Goal: Task Accomplishment & Management: Manage account settings

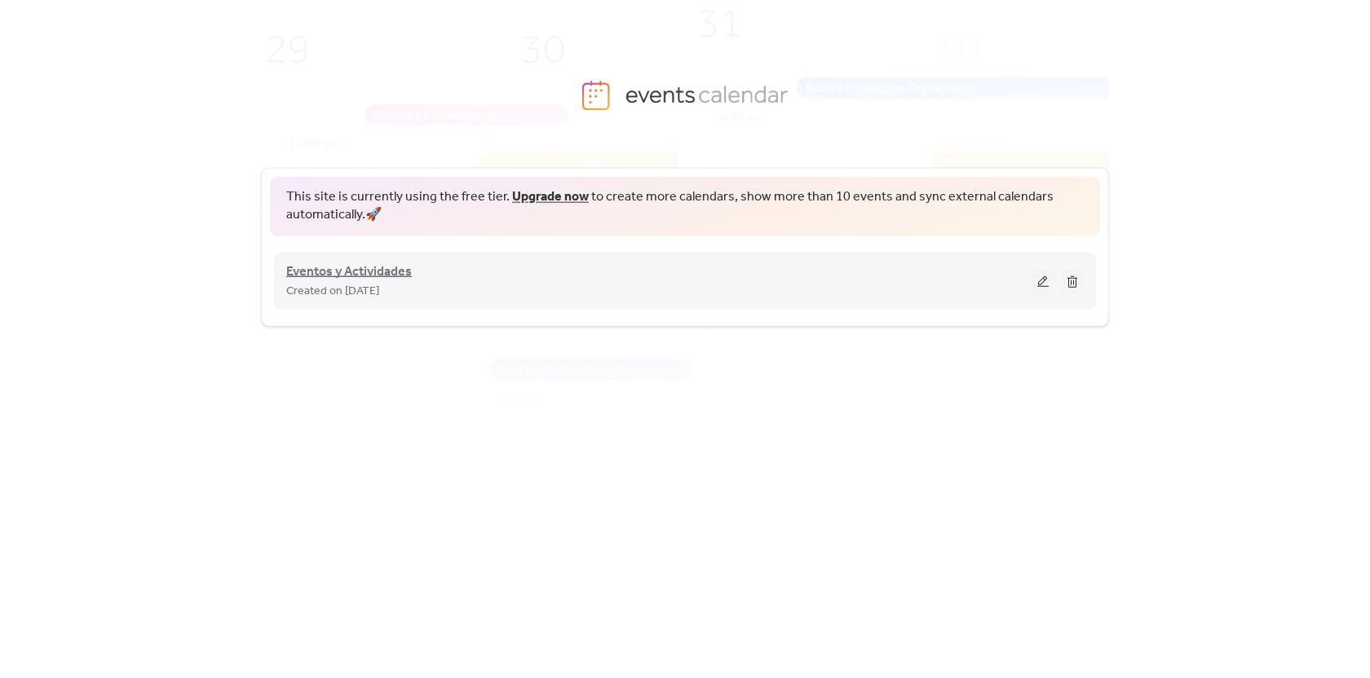
click at [359, 270] on span "Eventos y Actividades" at bounding box center [349, 272] width 126 height 20
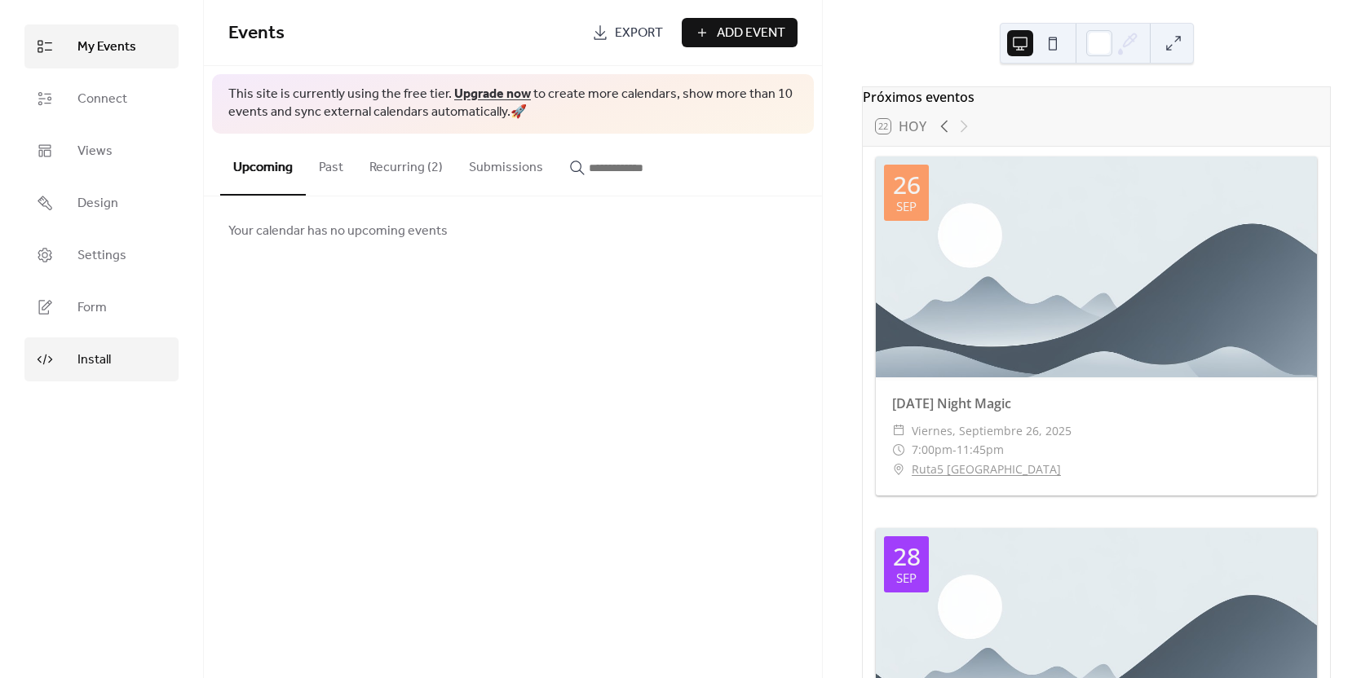
click at [80, 356] on span "Install" at bounding box center [93, 361] width 33 height 20
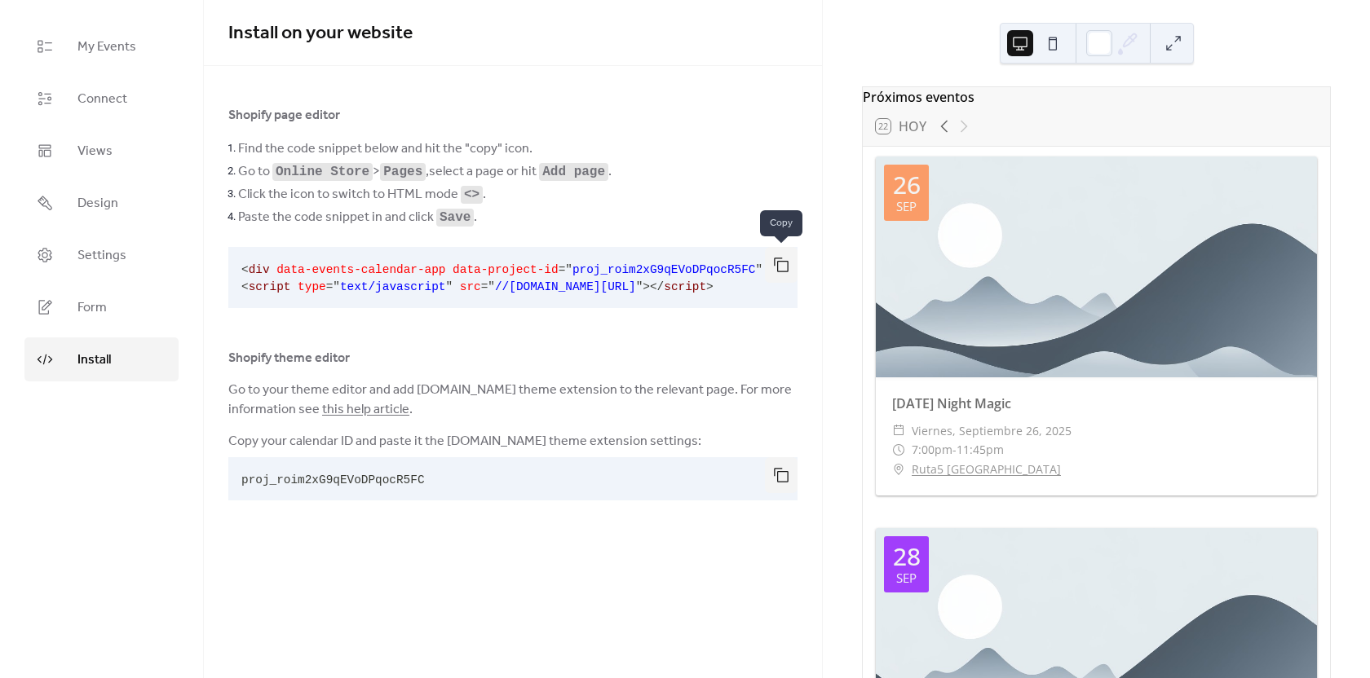
click at [785, 273] on button "button" at bounding box center [781, 265] width 33 height 36
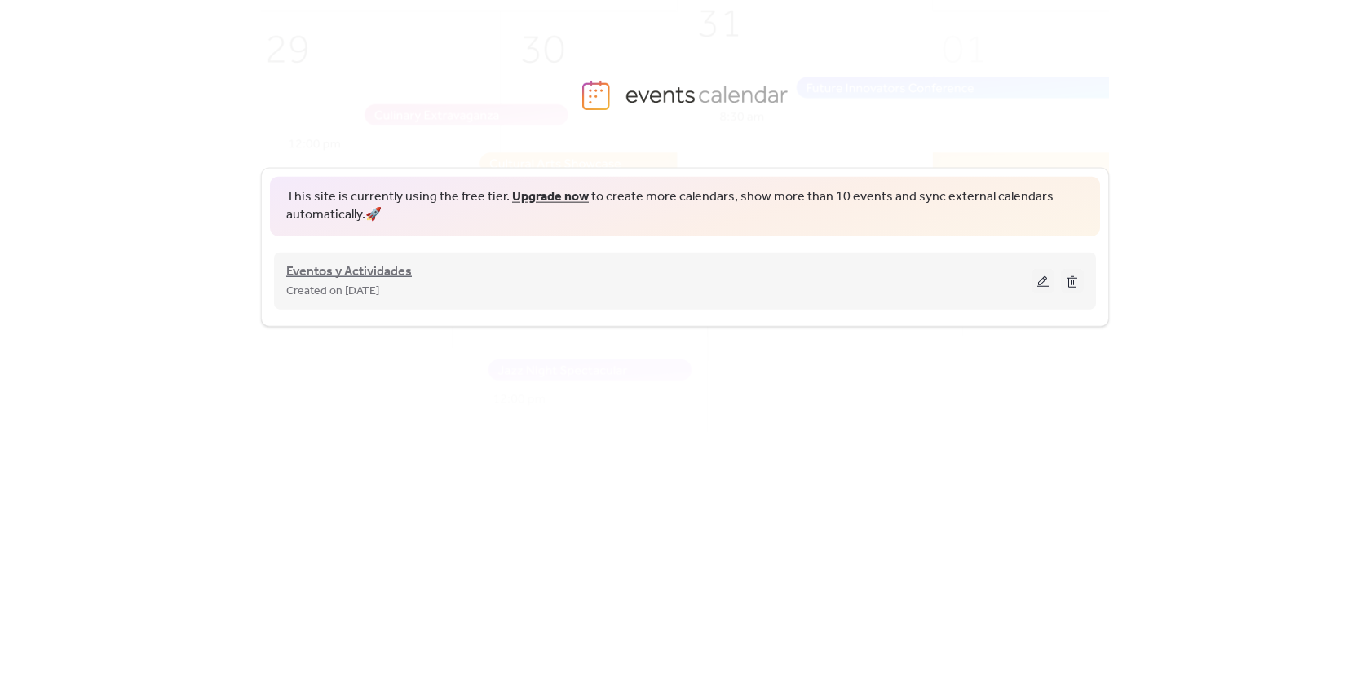
click at [349, 262] on span "Eventos y Actividades" at bounding box center [349, 272] width 126 height 20
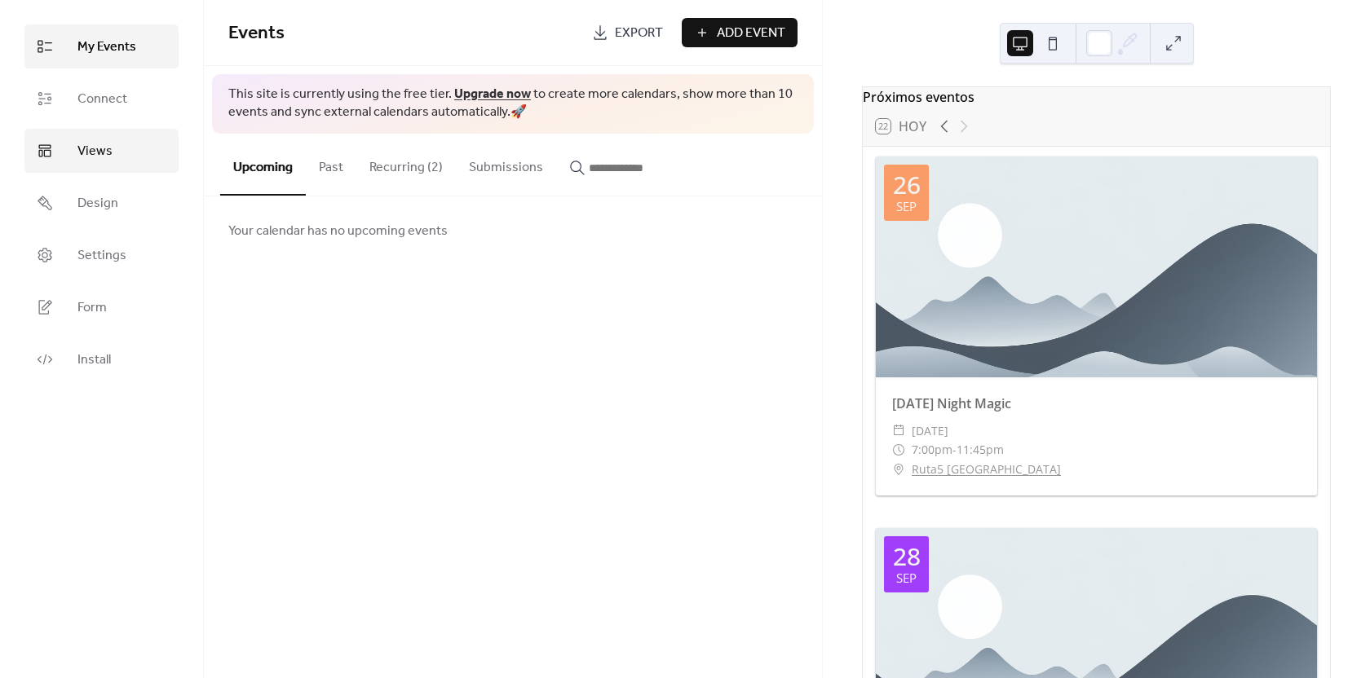
click at [72, 158] on link "Views" at bounding box center [101, 151] width 154 height 44
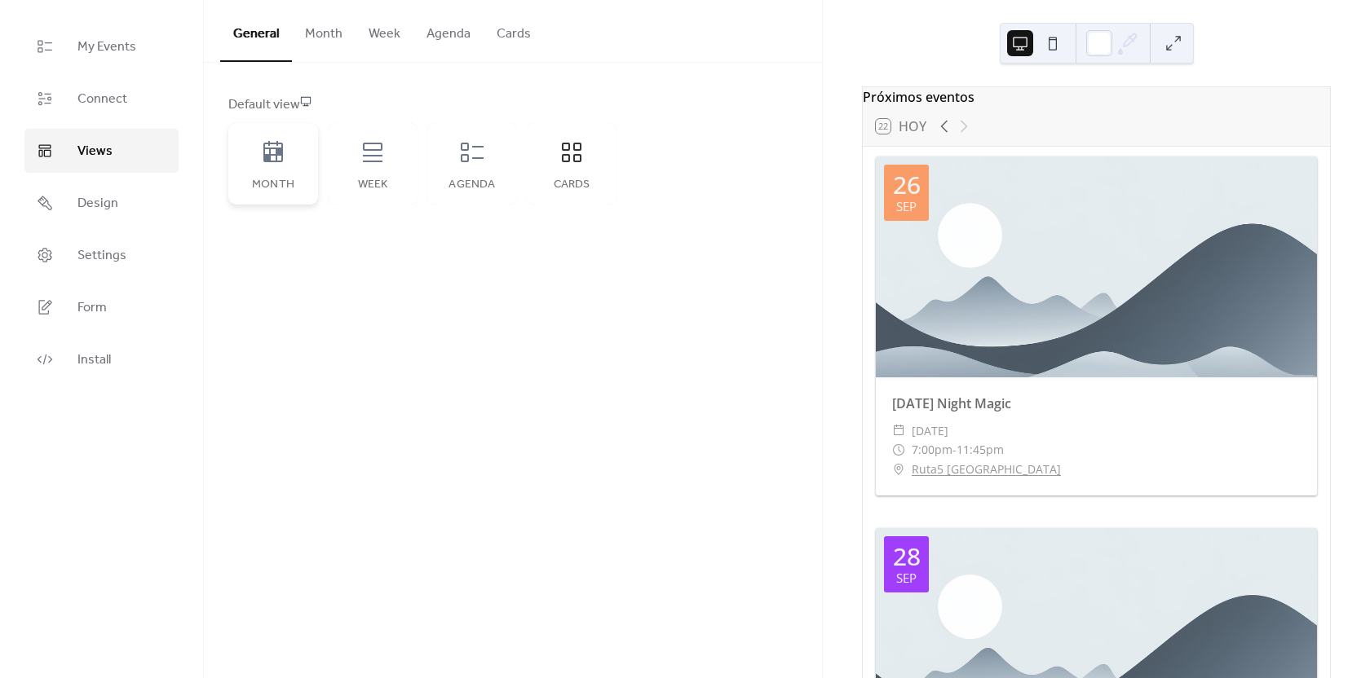
click at [258, 142] on div "Month" at bounding box center [273, 164] width 90 height 82
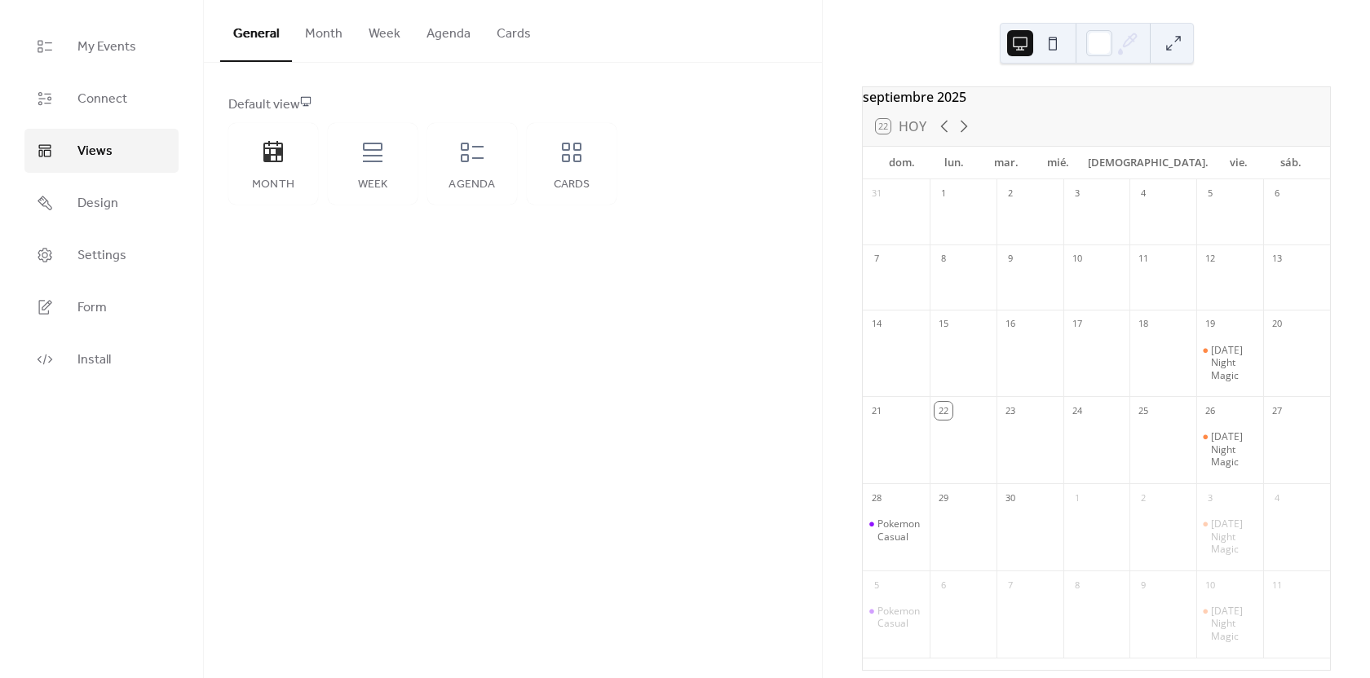
click at [344, 40] on button "Month" at bounding box center [324, 30] width 64 height 60
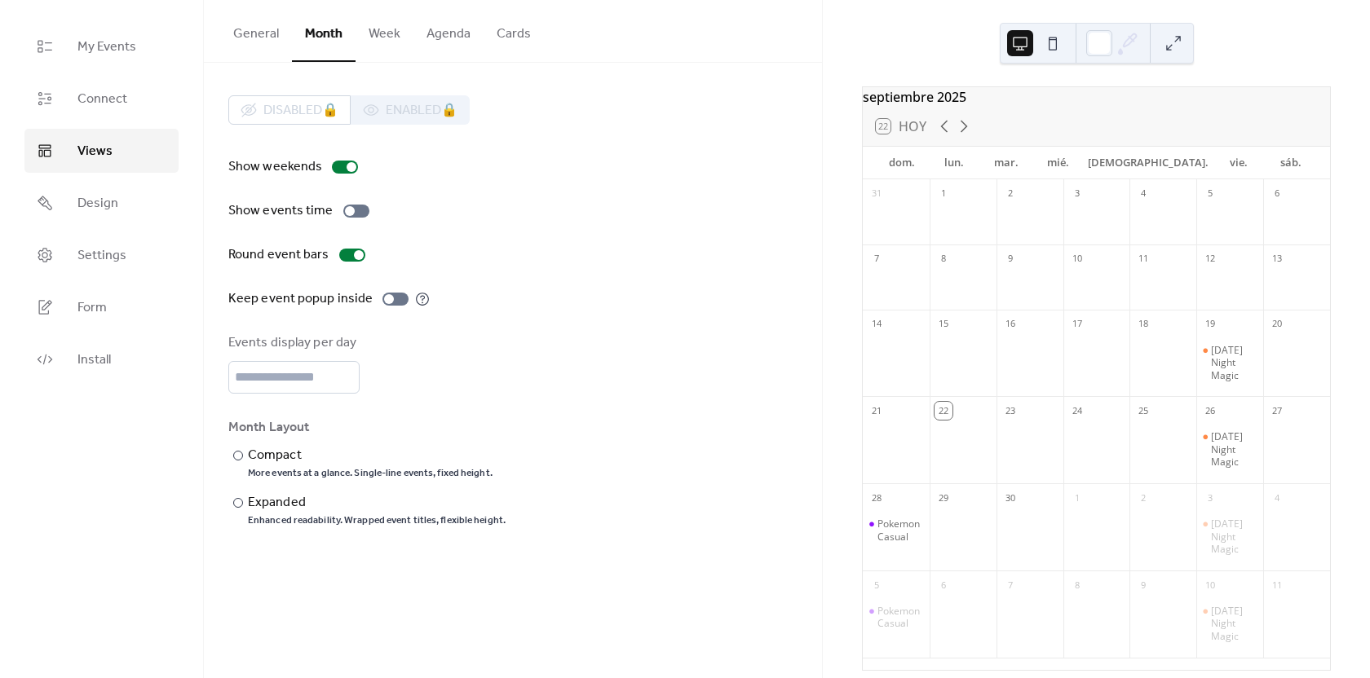
click at [403, 33] on button "Week" at bounding box center [385, 30] width 58 height 60
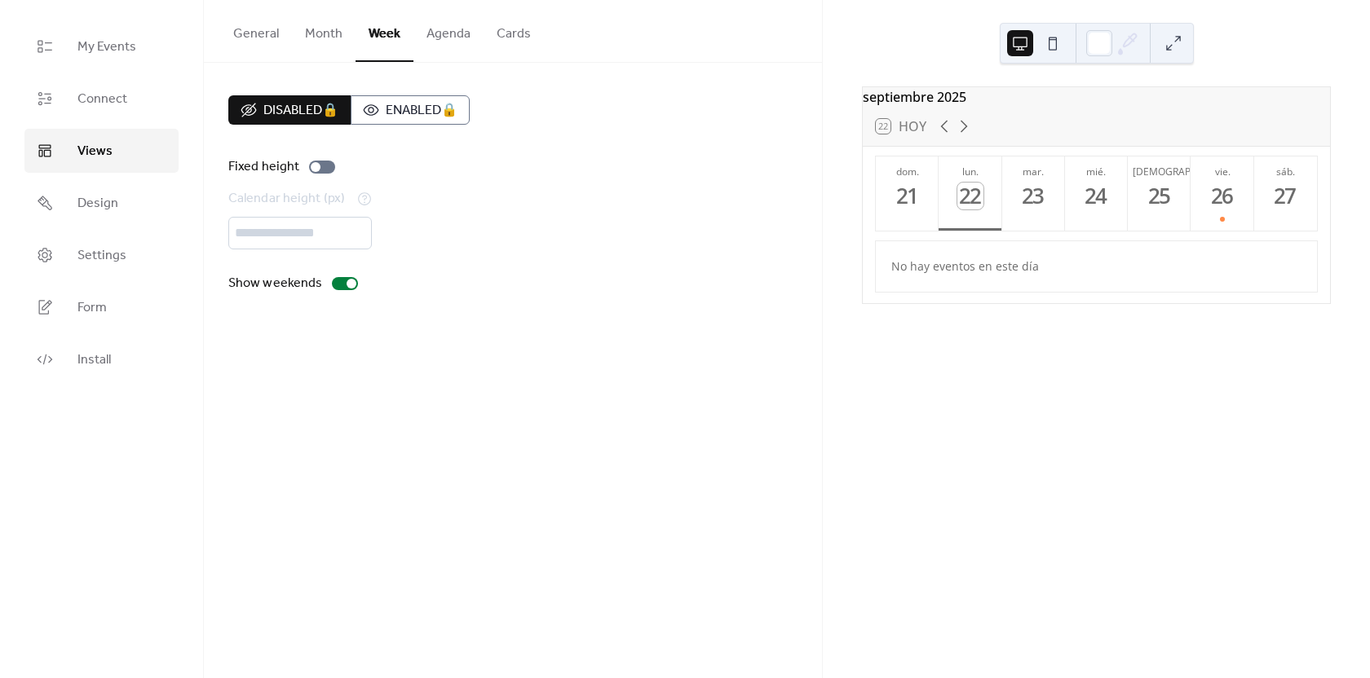
click at [451, 37] on button "Agenda" at bounding box center [448, 30] width 70 height 60
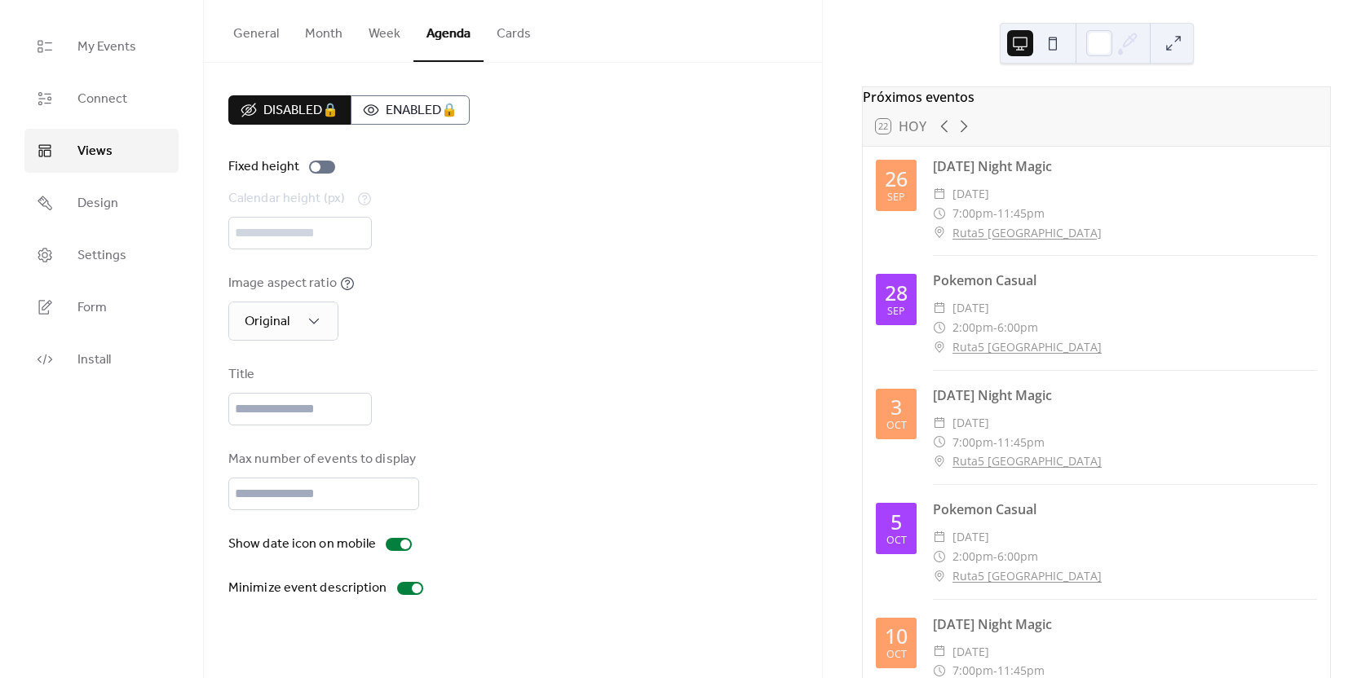
click at [537, 29] on button "Cards" at bounding box center [514, 30] width 60 height 60
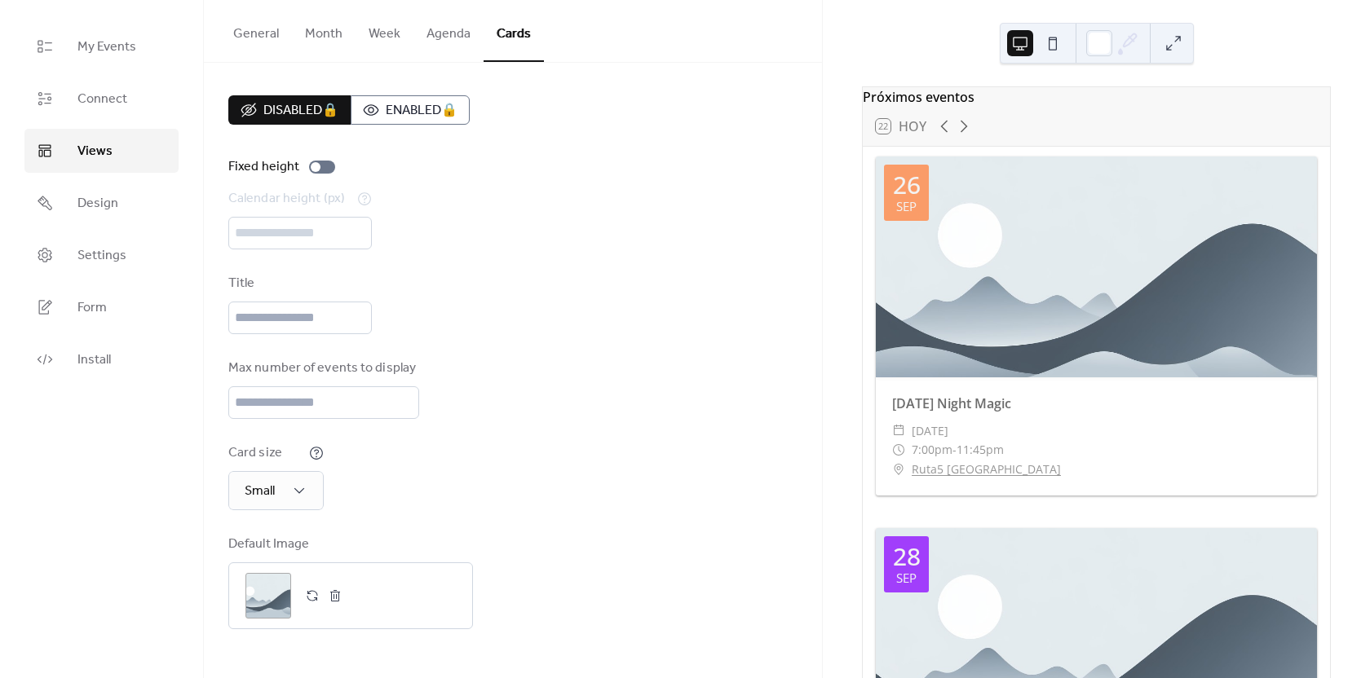
click at [254, 39] on button "General" at bounding box center [256, 30] width 72 height 60
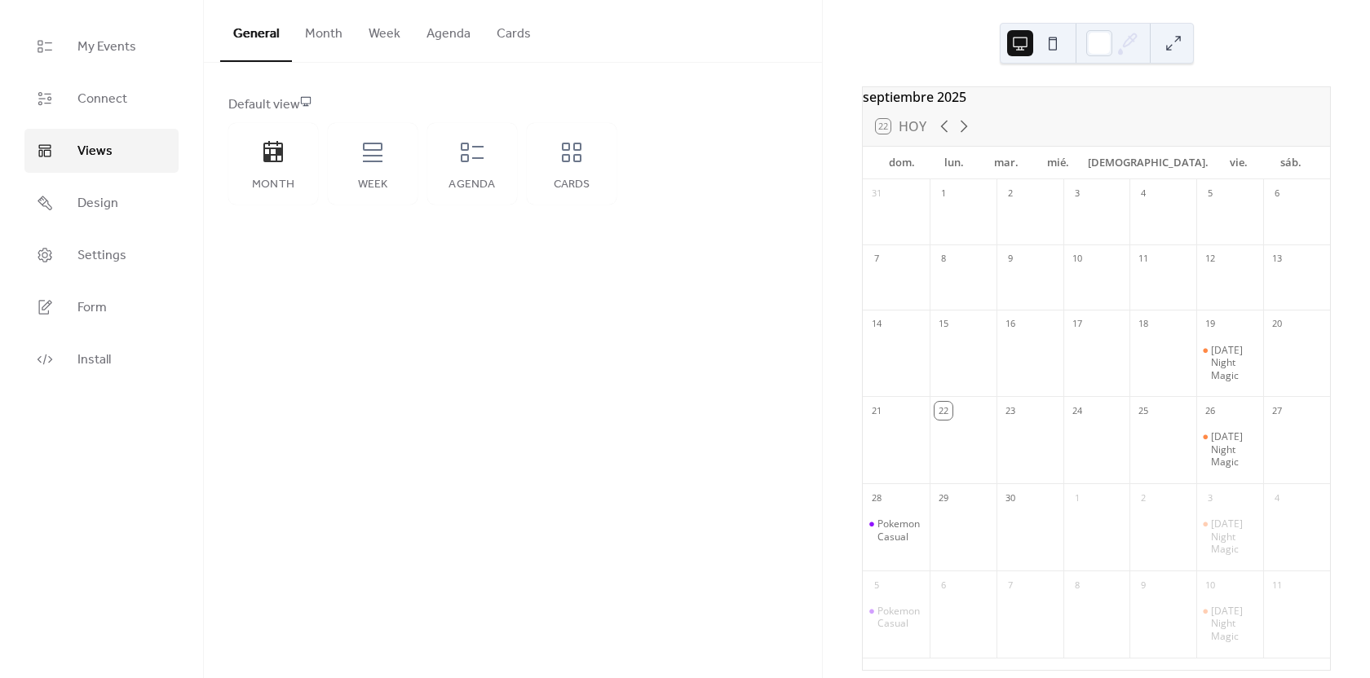
click at [302, 32] on button "Month" at bounding box center [324, 30] width 64 height 60
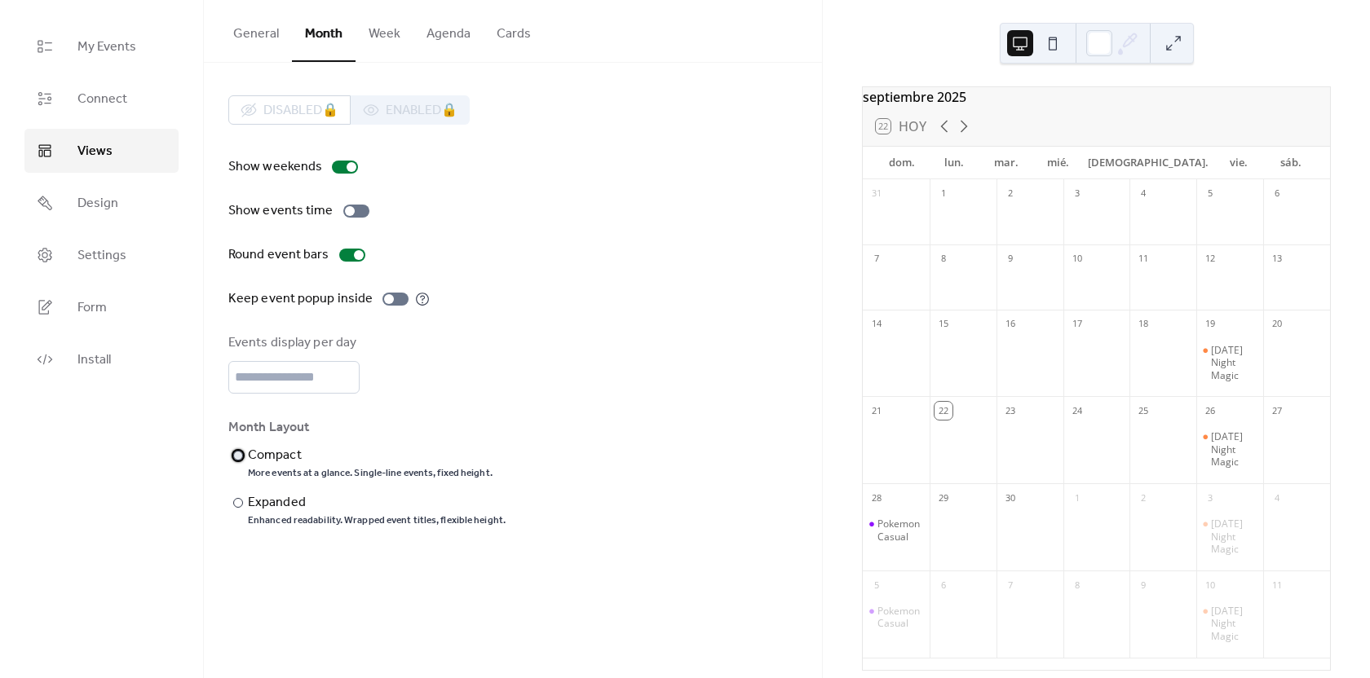
click at [259, 453] on div "Compact" at bounding box center [368, 456] width 241 height 20
